Goal: Task Accomplishment & Management: Use online tool/utility

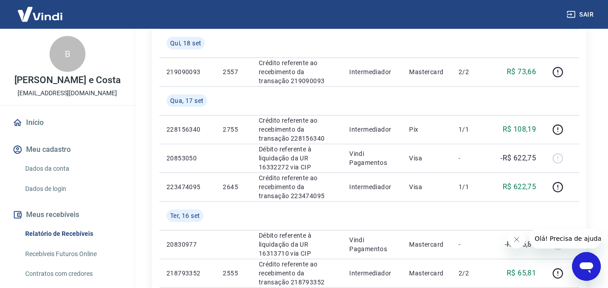
scroll to position [135, 0]
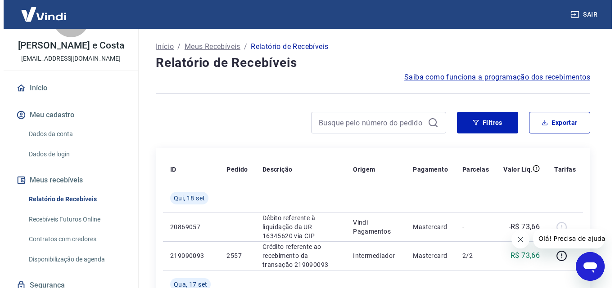
scroll to position [45, 0]
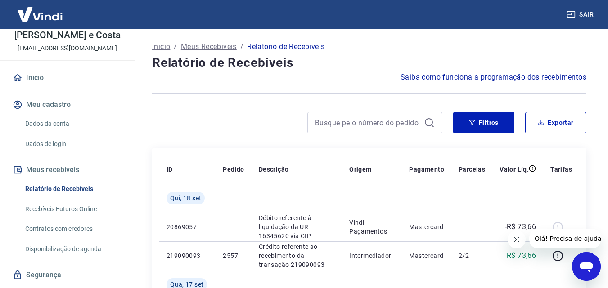
click at [57, 193] on link "Relatório de Recebíveis" at bounding box center [73, 189] width 102 height 18
